Goal: Ask a question: Seek information or help from site administrators or community

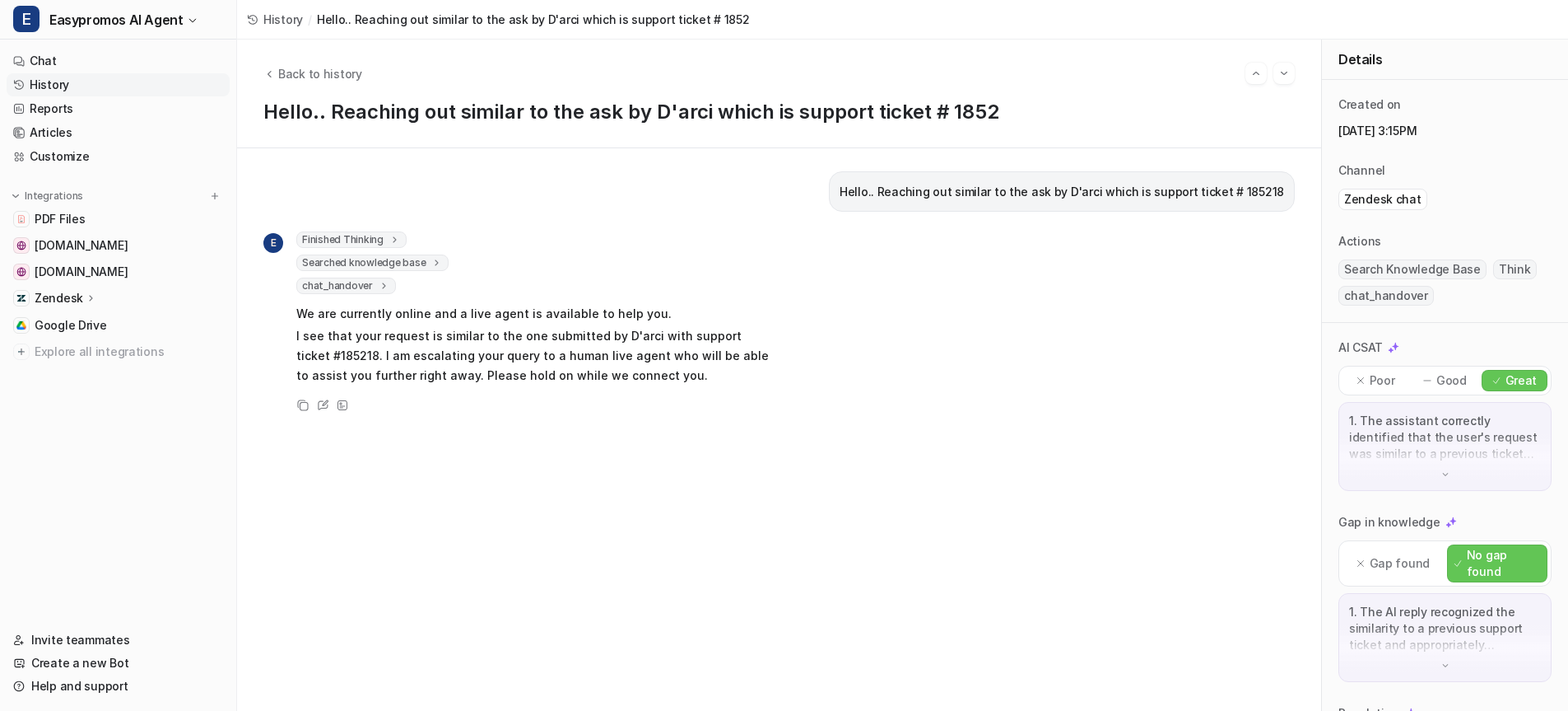
click at [55, 79] on link "History" at bounding box center [118, 85] width 223 height 23
click at [18, 88] on icon at bounding box center [19, 85] width 12 height 12
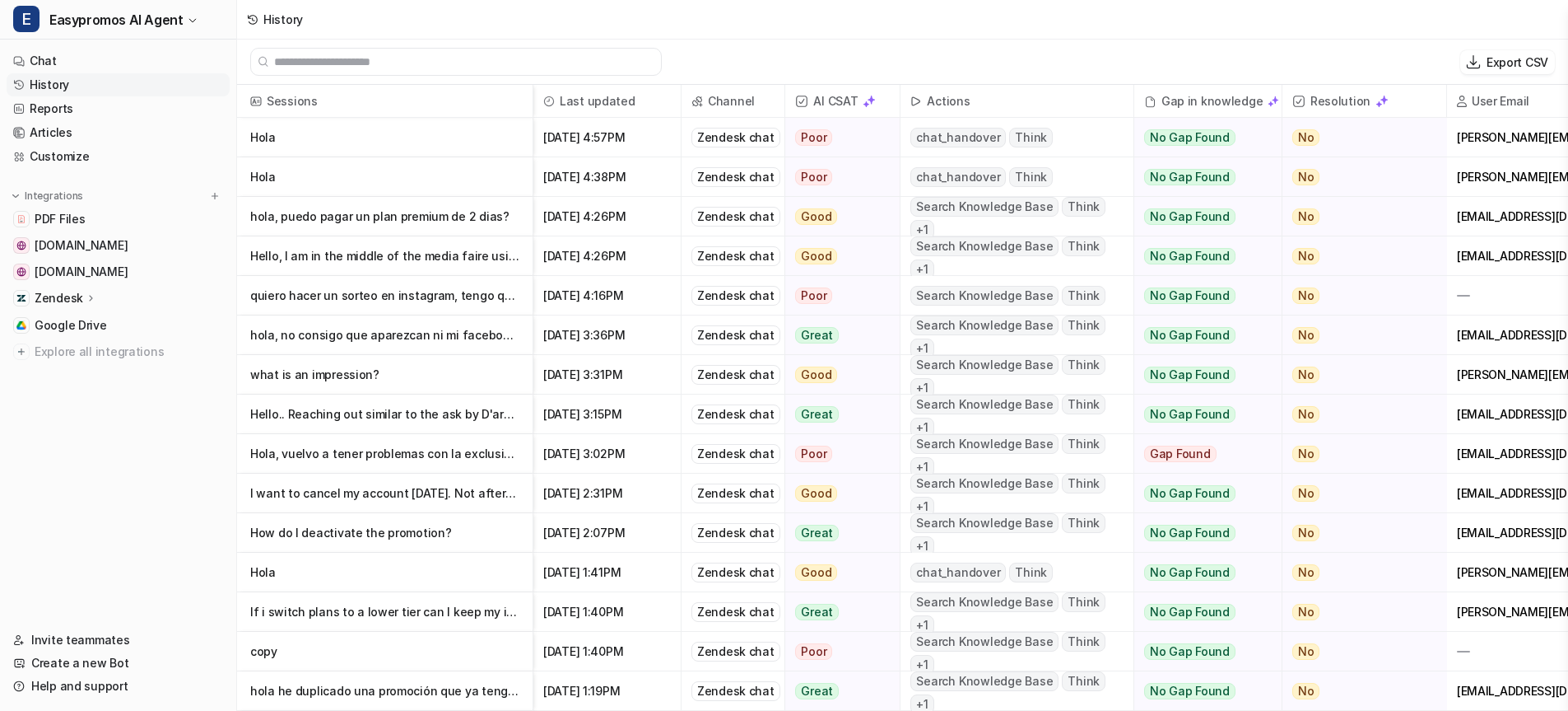
click at [414, 213] on p "hola, puedo pagar un plan premium de 2 dias?" at bounding box center [385, 217] width 269 height 40
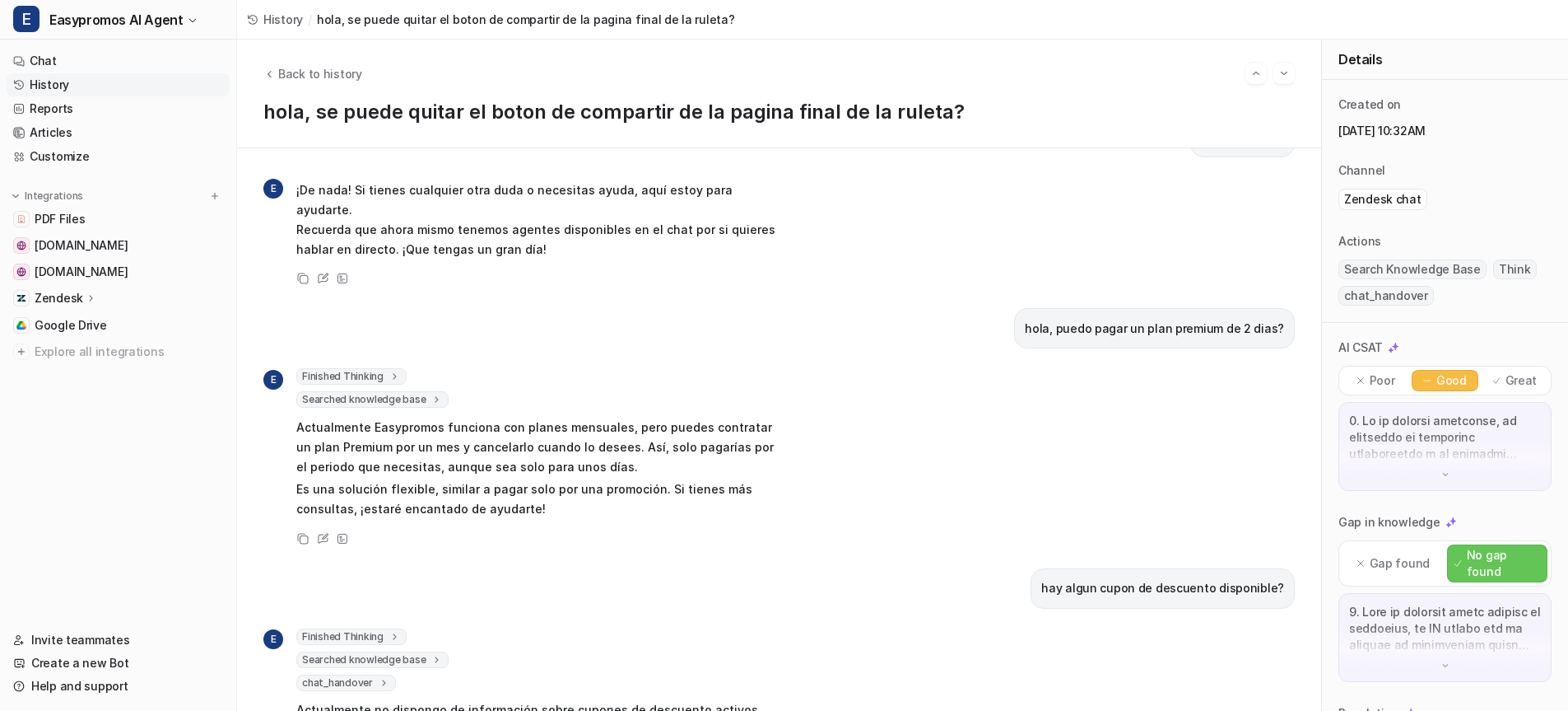
scroll to position [469, 0]
